Goal: Task Accomplishment & Management: Complete application form

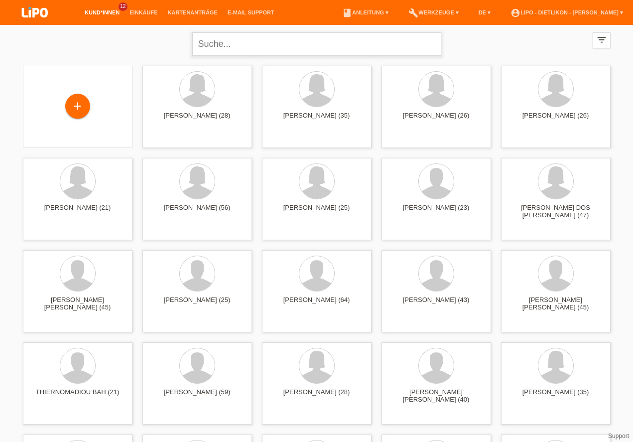
click at [222, 43] on input "text" at bounding box center [316, 43] width 249 height 23
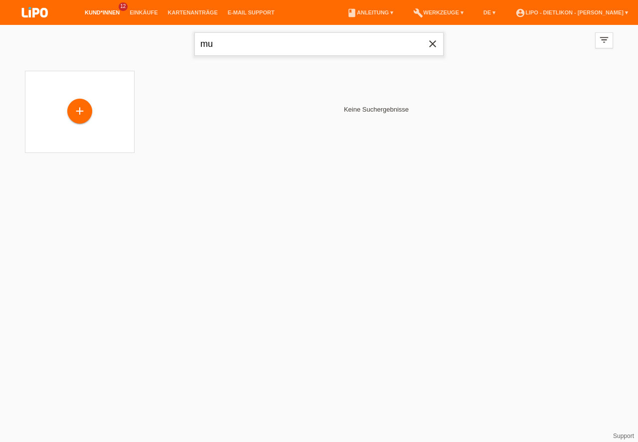
type input "m"
click at [78, 104] on div "+" at bounding box center [79, 112] width 25 height 25
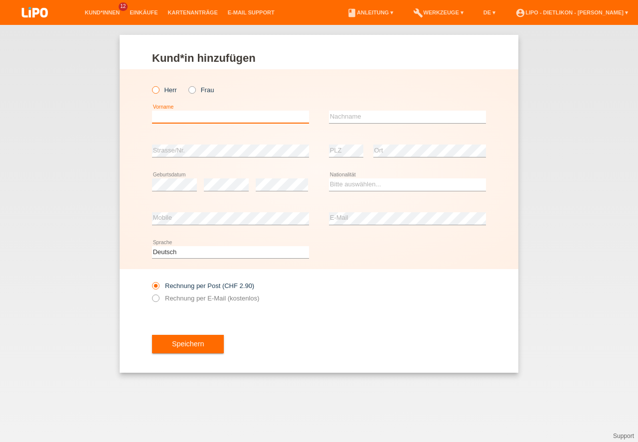
click at [235, 113] on input "text" at bounding box center [230, 117] width 157 height 12
click at [161, 89] on label "Herr" at bounding box center [164, 89] width 25 height 7
click at [158, 89] on input "Herr" at bounding box center [155, 89] width 6 height 6
radio input "true"
click at [183, 115] on input "text" at bounding box center [230, 117] width 157 height 12
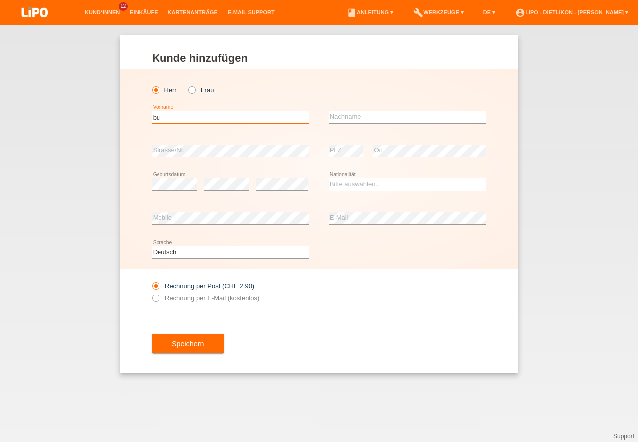
type input "b"
type input "Bujamin"
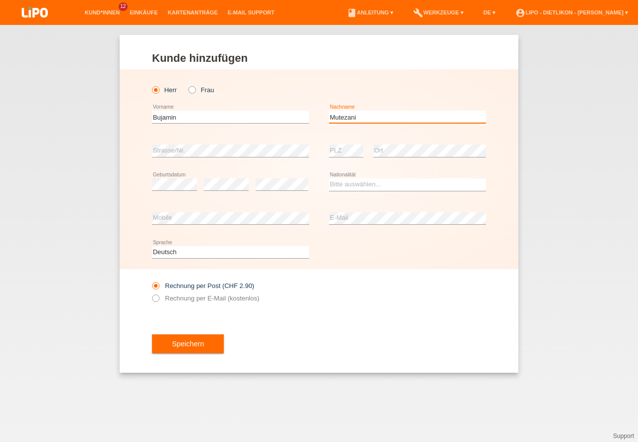
type input "Mutezani"
click at [180, 137] on div "error Strasse/Nr." at bounding box center [230, 151] width 157 height 34
click at [174, 175] on div "error Geburtsdatum" at bounding box center [174, 185] width 45 height 34
drag, startPoint x: 398, startPoint y: 300, endPoint x: 341, endPoint y: 229, distance: 90.8
click at [398, 299] on div "Rechnung per Post (CHF 2.90) Rechnung per E-Mail (kostenlos)" at bounding box center [319, 292] width 334 height 46
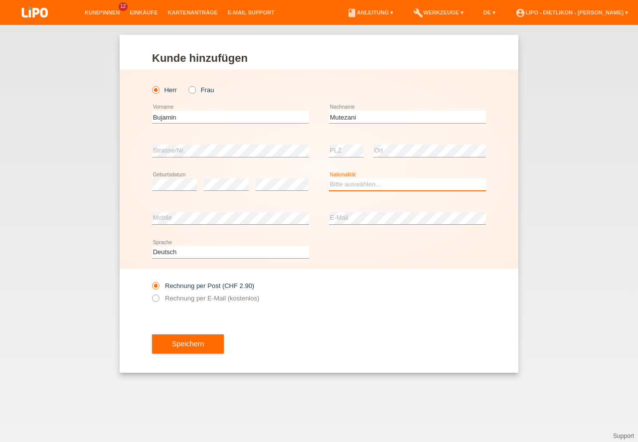
click at [344, 181] on select "Bitte auswählen... Schweiz Deutschland Liechtenstein Österreich ------------ Af…" at bounding box center [407, 184] width 157 height 12
select select "MK"
click at [0, 0] on option "Mazedonien" at bounding box center [0, 0] width 0 height 0
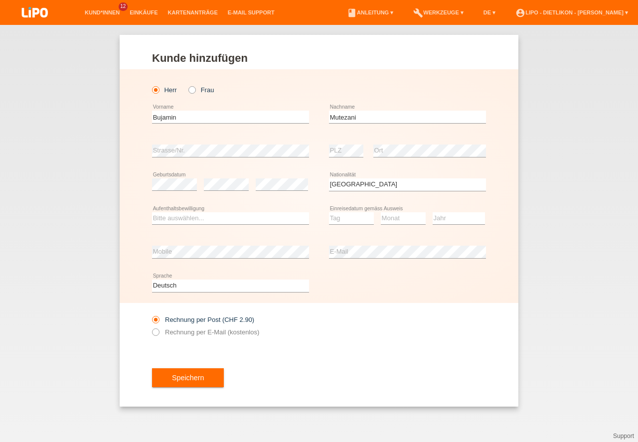
click at [359, 306] on div at bounding box center [407, 306] width 157 height 7
click at [228, 220] on select "Bitte auswählen... C B B - Flüchtlingsstatus Andere" at bounding box center [230, 218] width 157 height 12
drag, startPoint x: 211, startPoint y: 232, endPoint x: 215, endPoint y: 236, distance: 5.7
click at [0, 0] on option "Bitte auswählen..." at bounding box center [0, 0] width 0 height 0
select select "C"
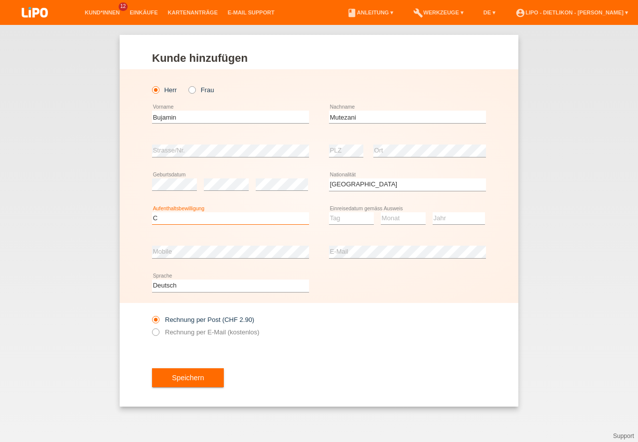
click at [0, 0] on option "C" at bounding box center [0, 0] width 0 height 0
click at [339, 243] on div "error E-Mail" at bounding box center [407, 252] width 157 height 34
click at [344, 218] on select "Tag 01 02 03 04 05 06 07 08 09 10 11" at bounding box center [351, 218] width 45 height 12
select select "01"
select select "09"
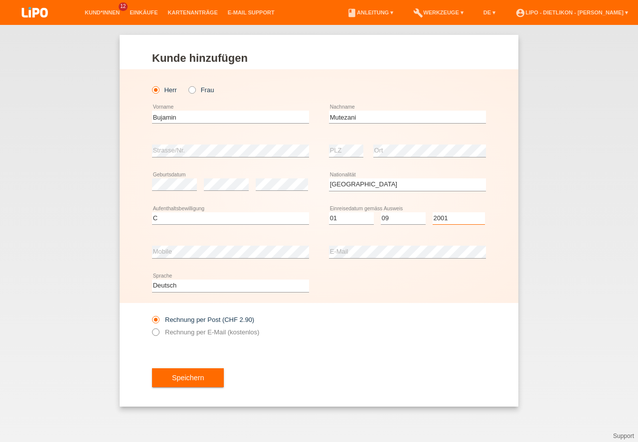
select select "2001"
click at [256, 333] on label "Rechnung per E-Mail (kostenlos)" at bounding box center [205, 331] width 107 height 7
click at [318, 327] on div "Rechnung per Post (CHF 2.90) Rechnung per E-Mail (kostenlos)" at bounding box center [319, 326] width 334 height 46
click at [187, 333] on label "Rechnung per E-Mail (kostenlos)" at bounding box center [205, 331] width 107 height 7
click at [158, 333] on input "Rechnung per E-Mail (kostenlos)" at bounding box center [155, 334] width 6 height 12
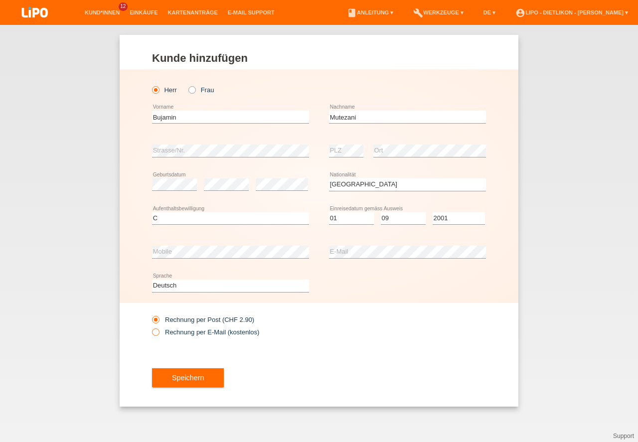
radio input "true"
click at [217, 384] on button "Speichern" at bounding box center [188, 377] width 72 height 19
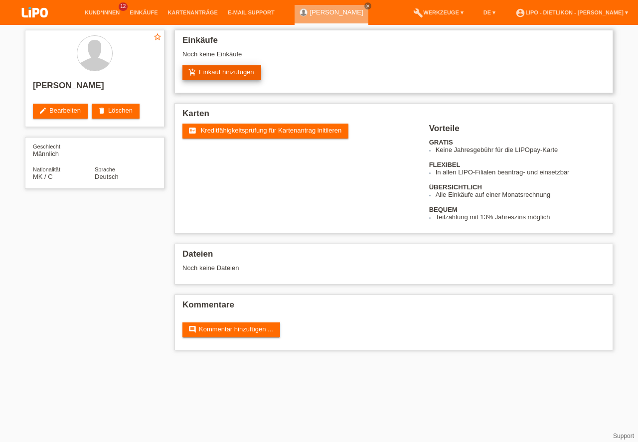
click at [205, 74] on link "add_shopping_cart Einkauf hinzufügen" at bounding box center [221, 72] width 79 height 15
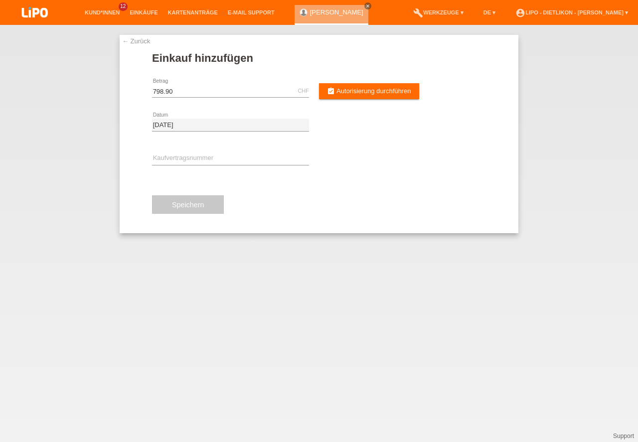
type input "798.90"
click at [188, 161] on input "text" at bounding box center [230, 159] width 157 height 12
type input "xn3ryl"
click at [388, 102] on div "798.90 CHF error Betrag assignment_turned_in Autorisierung durchführen" at bounding box center [319, 91] width 334 height 34
click at [387, 97] on link "assignment_turned_in Autorisierung durchführen" at bounding box center [369, 91] width 100 height 16
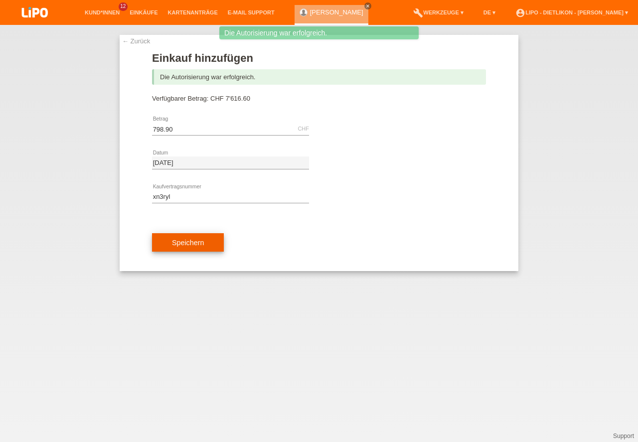
click at [198, 246] on button "Speichern" at bounding box center [188, 242] width 72 height 19
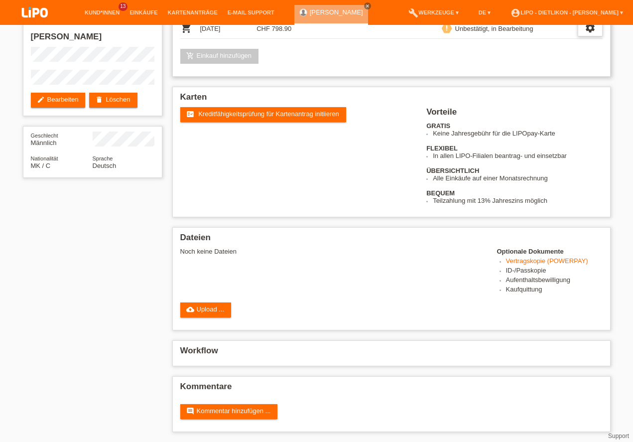
click at [591, 33] on icon "settings" at bounding box center [590, 27] width 11 height 11
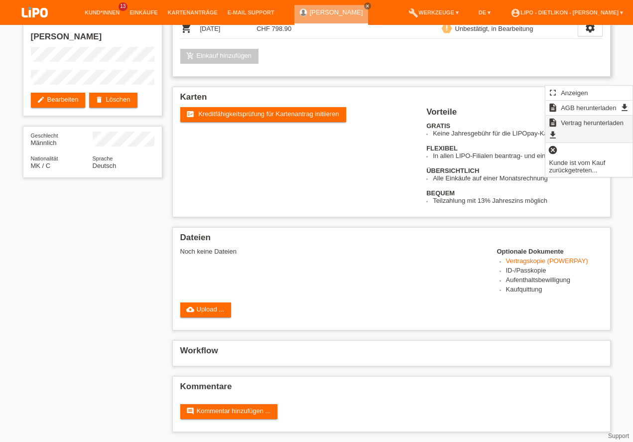
click at [587, 126] on span "Vertrag herunterladen" at bounding box center [593, 123] width 66 height 12
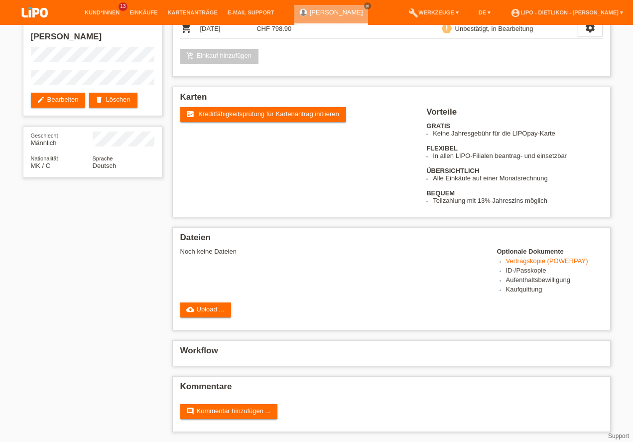
click at [149, 263] on div "star_border Bujamin Mutezani edit Bearbeiten delete Löschen Geschlecht Männlich…" at bounding box center [317, 209] width 598 height 466
click at [591, 33] on icon "settings" at bounding box center [590, 27] width 11 height 11
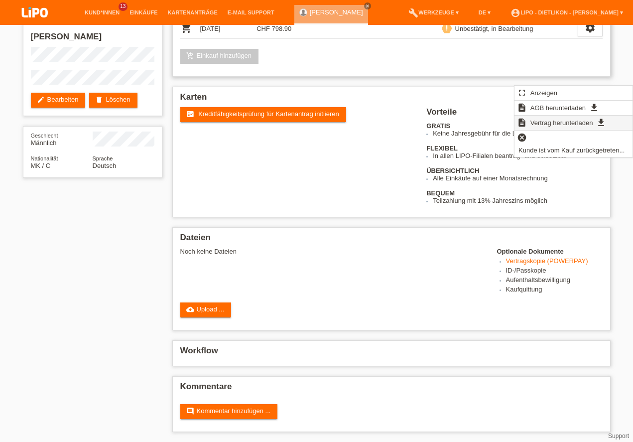
click at [575, 122] on span "Vertrag herunterladen" at bounding box center [562, 123] width 66 height 12
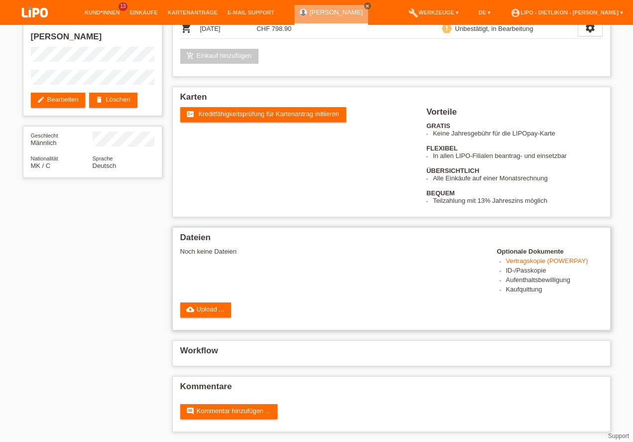
scroll to position [49, 0]
click at [213, 311] on link "cloud_upload Upload ..." at bounding box center [205, 310] width 51 height 15
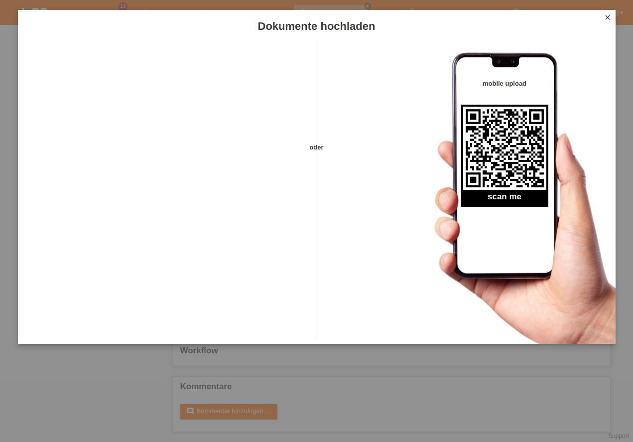
click at [401, 202] on div "oder mobile upload scan me" at bounding box center [317, 193] width 598 height 302
click at [328, 140] on div "oder" at bounding box center [317, 179] width 35 height 274
click at [300, 247] on div "oder" at bounding box center [317, 179] width 35 height 274
click at [608, 20] on icon "close" at bounding box center [608, 17] width 8 height 8
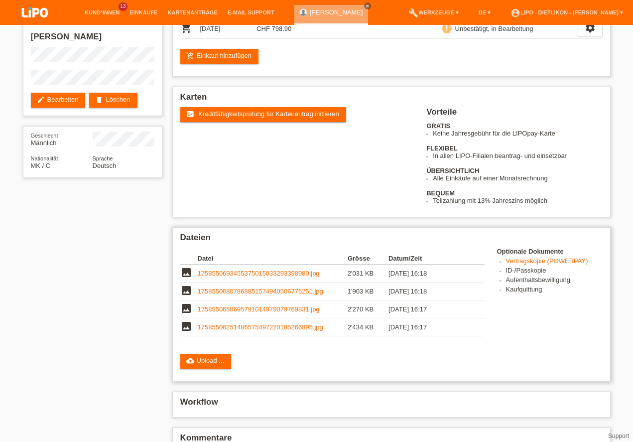
scroll to position [49, 0]
click at [277, 326] on link "17585506251486575497220185266895.jpg" at bounding box center [261, 326] width 126 height 7
click at [215, 311] on link "1758550658695791014979079769831.jpg" at bounding box center [259, 309] width 122 height 7
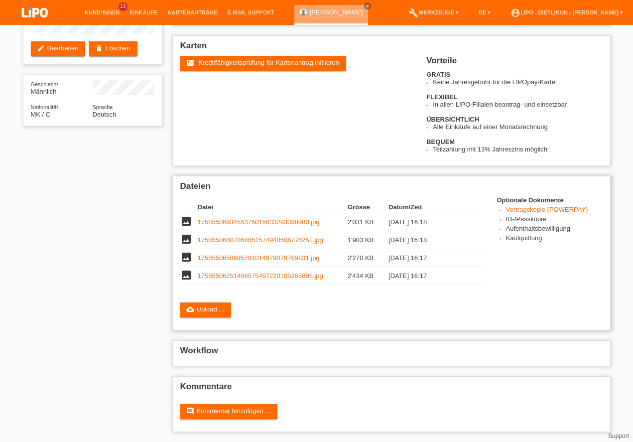
scroll to position [100, 0]
click at [231, 355] on h2 "Workflow" at bounding box center [391, 353] width 423 height 15
click at [471, 359] on h2 "Workflow" at bounding box center [391, 353] width 423 height 15
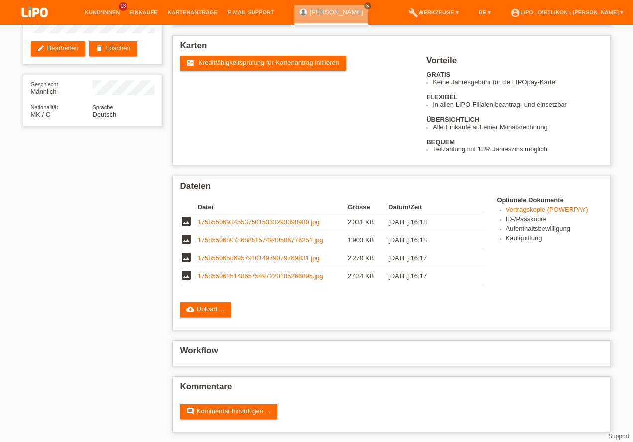
scroll to position [0, 0]
click at [229, 410] on link "comment Kommentar hinzufügen ..." at bounding box center [229, 411] width 98 height 15
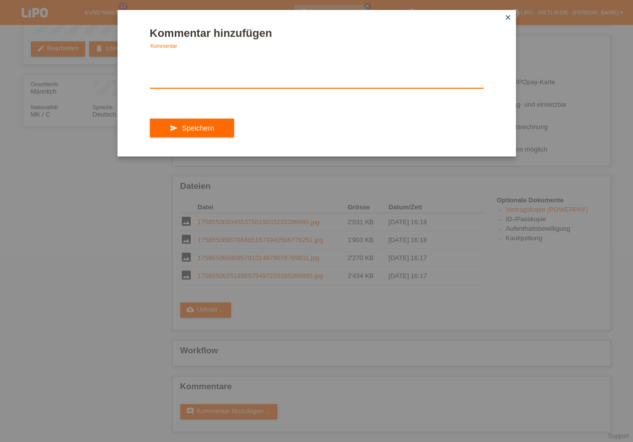
click at [218, 65] on textarea at bounding box center [317, 69] width 334 height 38
type textarea "Ich habe alle daten hochgeladen aber der workflow funktioniert nicht bitte behe…"
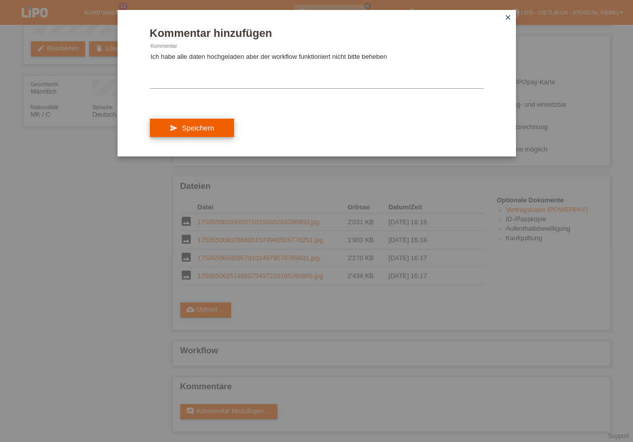
click at [179, 135] on button "send Speichern" at bounding box center [192, 128] width 84 height 19
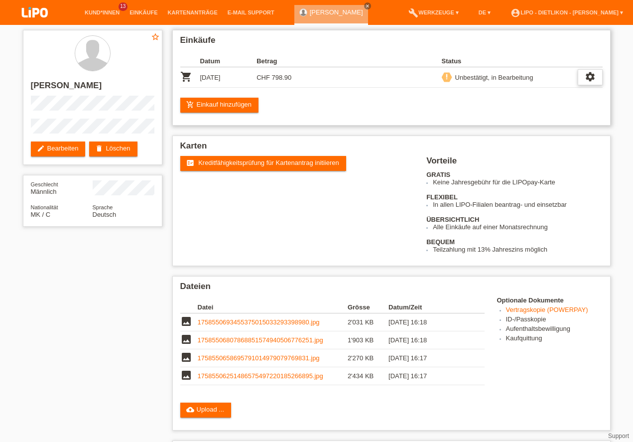
click at [591, 77] on icon "settings" at bounding box center [590, 76] width 11 height 11
click at [389, 234] on div "fact_check Kreditfähigkeitsprüfung für Kartenantrag initiieren Vorteile GRATIS …" at bounding box center [391, 204] width 423 height 97
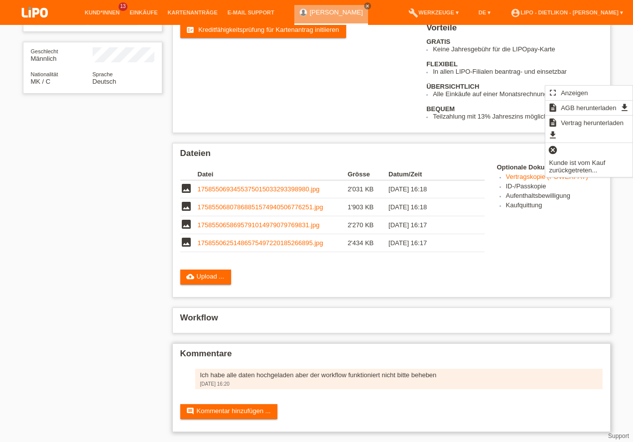
drag, startPoint x: 637, startPoint y: 113, endPoint x: 561, endPoint y: 430, distance: 326.1
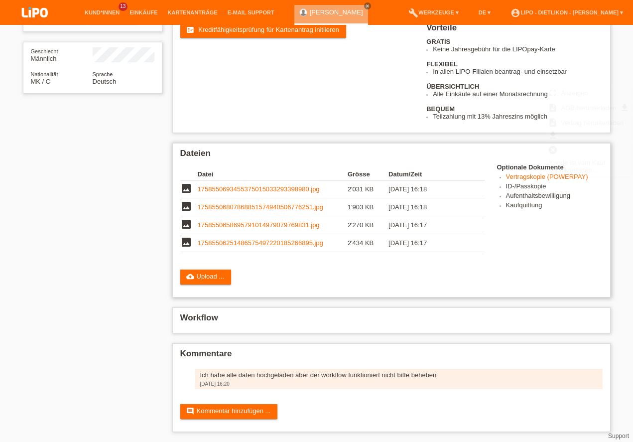
scroll to position [0, 0]
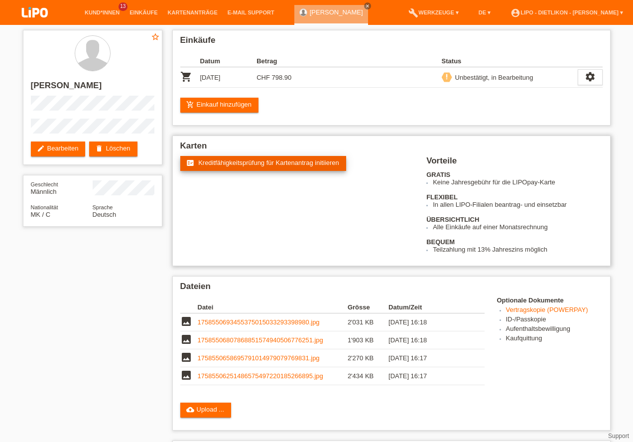
click at [263, 170] on link "fact_check Kreditfähigkeitsprüfung für Kartenantrag initiieren" at bounding box center [263, 163] width 166 height 15
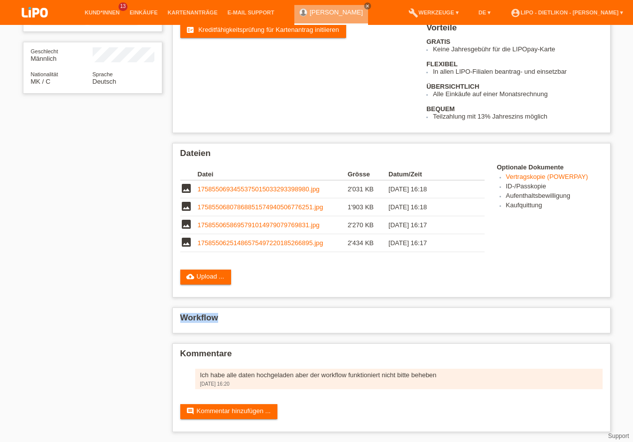
scroll to position [134, 0]
drag, startPoint x: 211, startPoint y: 437, endPoint x: 215, endPoint y: 462, distance: 25.2
click at [128, 385] on div "star_border Bujamin Mutezani edit Bearbeiten delete Löschen Geschlecht Männlich…" at bounding box center [317, 167] width 598 height 550
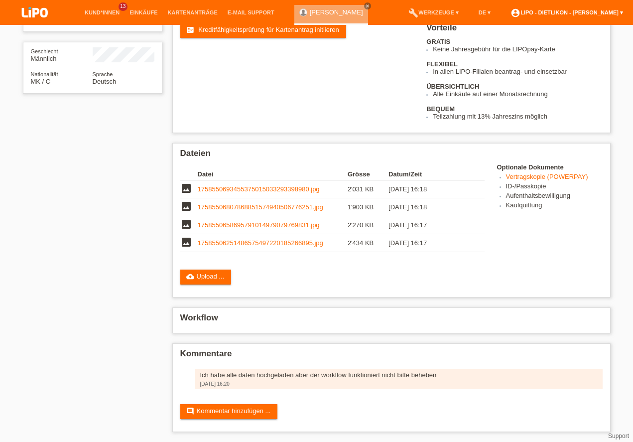
click at [593, 14] on link "account_circle LIPO - Dietlikon - [PERSON_NAME] ▾" at bounding box center [567, 12] width 123 height 6
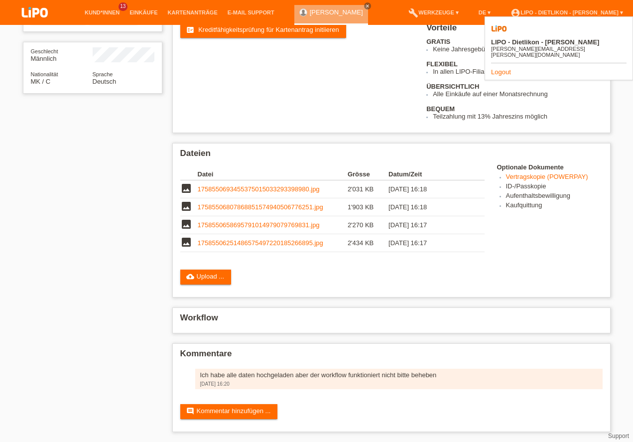
click at [499, 68] on link "Logout" at bounding box center [501, 71] width 20 height 7
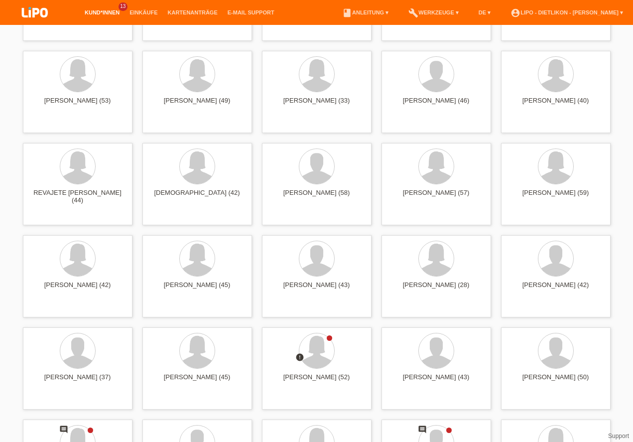
scroll to position [739, 0]
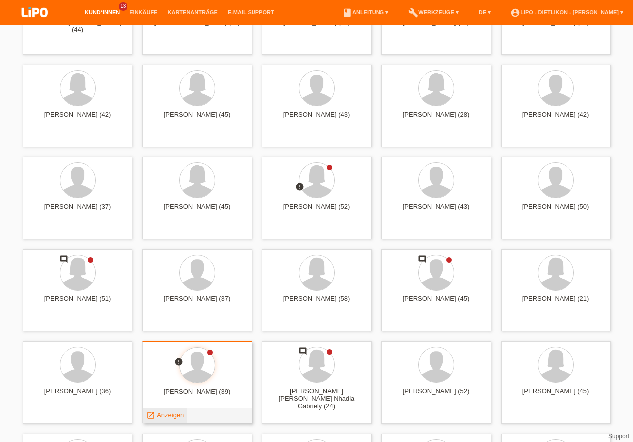
click at [174, 415] on span "Anzeigen" at bounding box center [170, 414] width 27 height 7
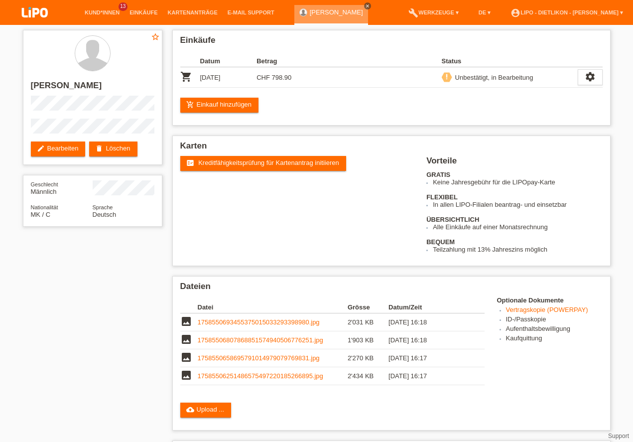
click at [365, 5] on icon "close" at bounding box center [367, 5] width 5 height 5
click at [375, 11] on link "book Anleitung ▾" at bounding box center [365, 12] width 56 height 6
click at [344, 36] on link "Anleitung ohne KKG" at bounding box center [357, 38] width 59 height 7
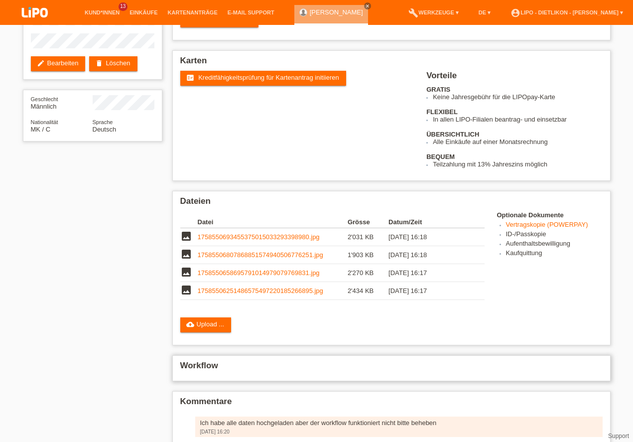
scroll to position [134, 0]
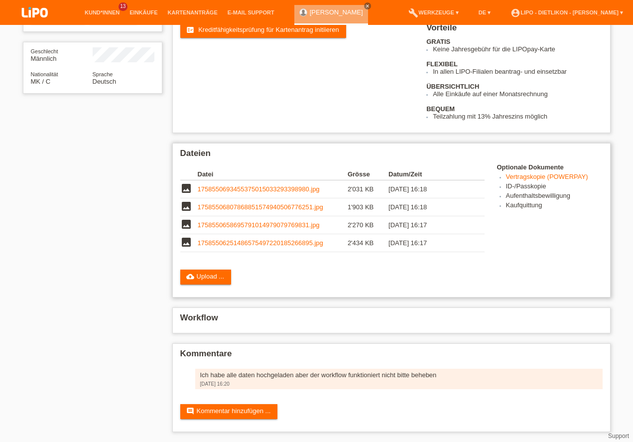
click at [594, 261] on div "Dateien Datei Grösse Datum/Zeit image 1758550693455375015033293398980.jpg 2'031…" at bounding box center [391, 220] width 439 height 155
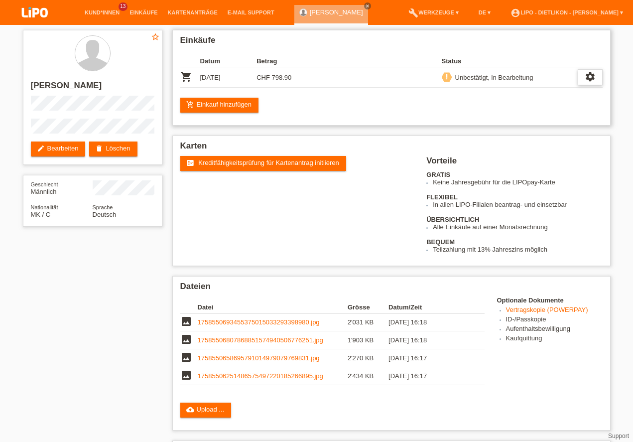
click at [596, 73] on div "settings" at bounding box center [590, 77] width 25 height 16
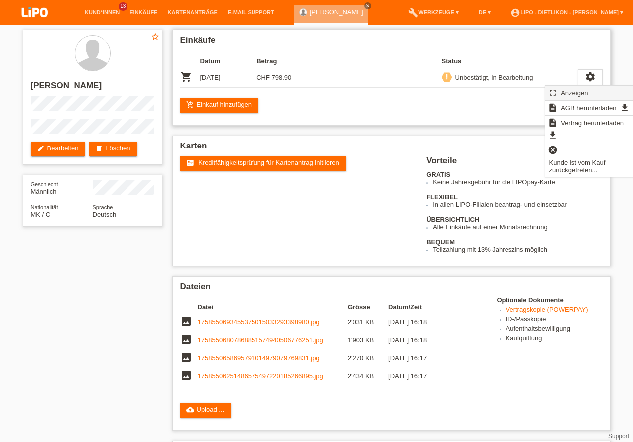
click at [574, 90] on span "Anzeigen" at bounding box center [575, 93] width 30 height 12
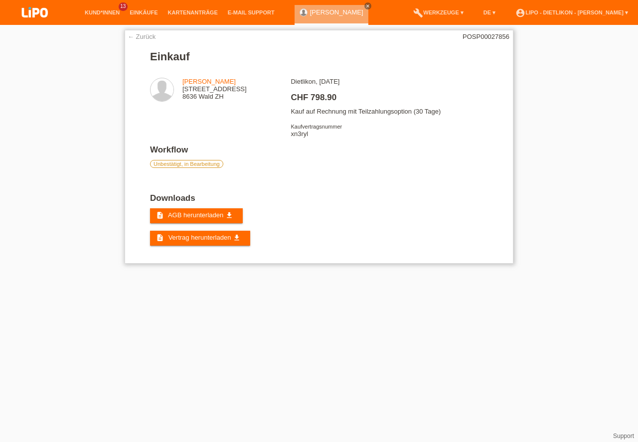
click at [296, 136] on div "Dietlikon, [DATE] CHF 798.90 Kauf auf Rechnung mit Teilzahlungsoption (30 Tage)…" at bounding box center [389, 111] width 197 height 67
click at [304, 135] on div "Dietlikon, [DATE] CHF 798.90 Kauf auf Rechnung mit Teilzahlungsoption (30 Tage)…" at bounding box center [389, 111] width 197 height 67
click at [365, 92] on div "Dietlikon, [DATE] CHF 798.90 Kauf auf Rechnung mit Teilzahlungsoption (30 Tage)…" at bounding box center [389, 111] width 197 height 67
click at [136, 32] on div "← Zurück POSP00027856 Einkauf [PERSON_NAME] [STREET_ADDRESS] ZH CHF 798.90" at bounding box center [319, 147] width 389 height 234
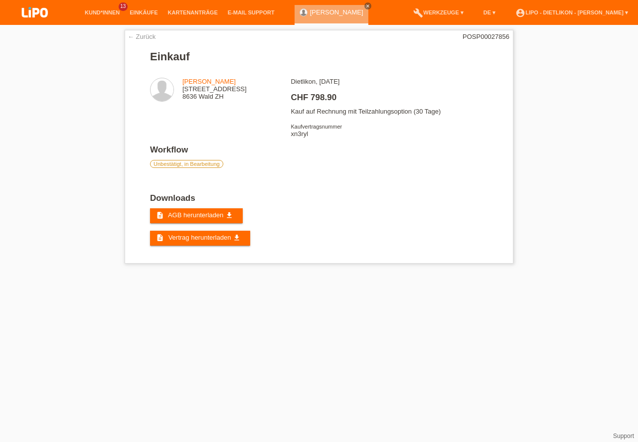
click at [124, 38] on div "← Zurück POSP00027856 Einkauf [PERSON_NAME] [STREET_ADDRESS] ZH" at bounding box center [319, 149] width 399 height 249
click at [130, 35] on link "← Zurück" at bounding box center [142, 36] width 28 height 7
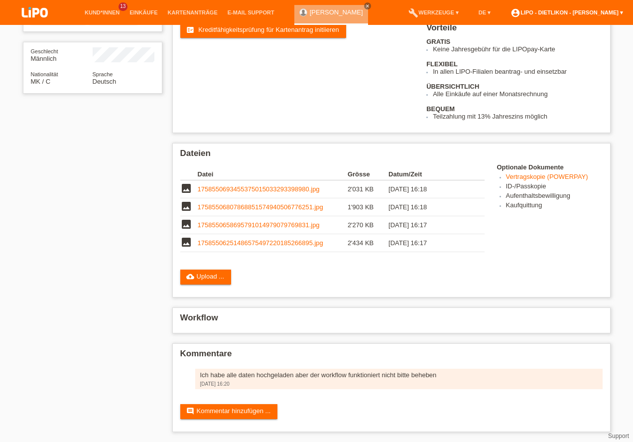
click at [560, 12] on link "account_circle LIPO - Dietlikon - [PERSON_NAME] ▾" at bounding box center [567, 12] width 123 height 6
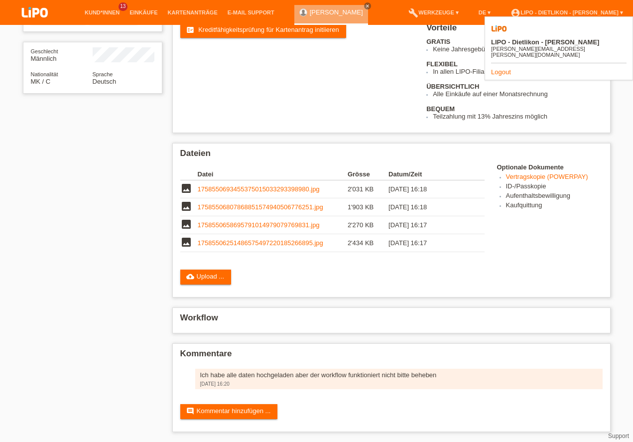
click at [507, 68] on link "Logout" at bounding box center [501, 71] width 20 height 7
